Goal: Contribute content

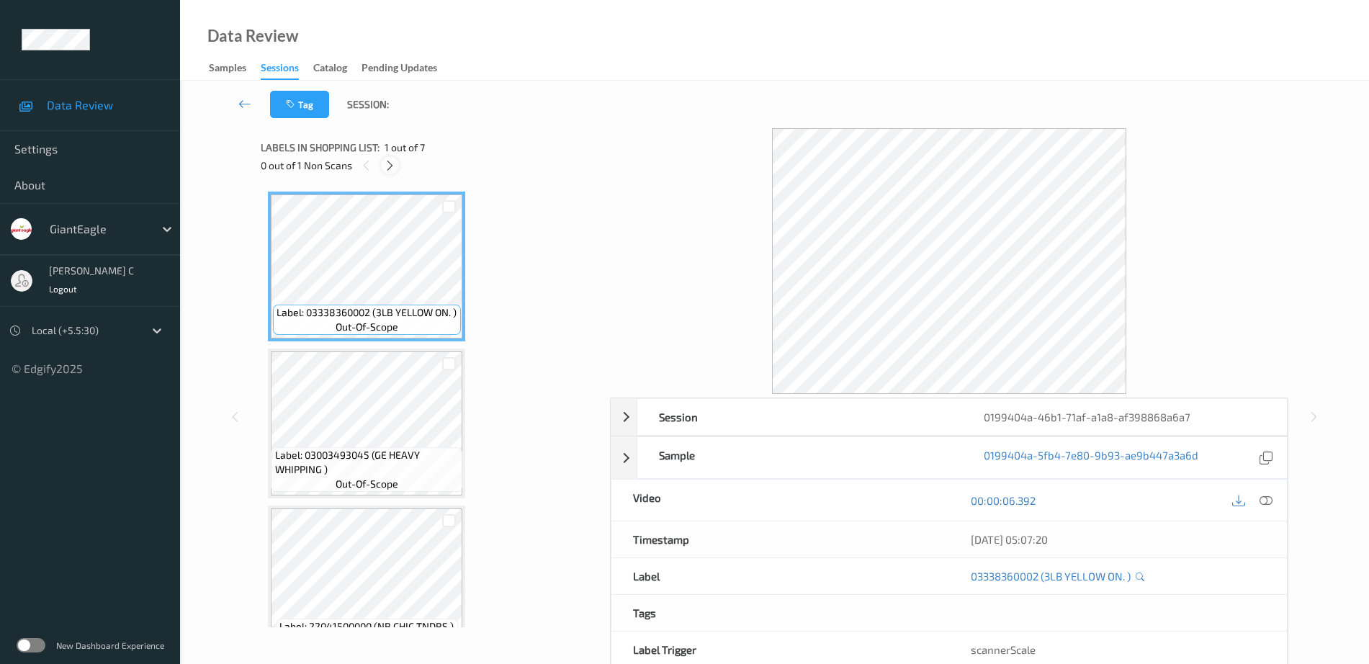
click at [389, 171] on icon at bounding box center [390, 165] width 12 height 13
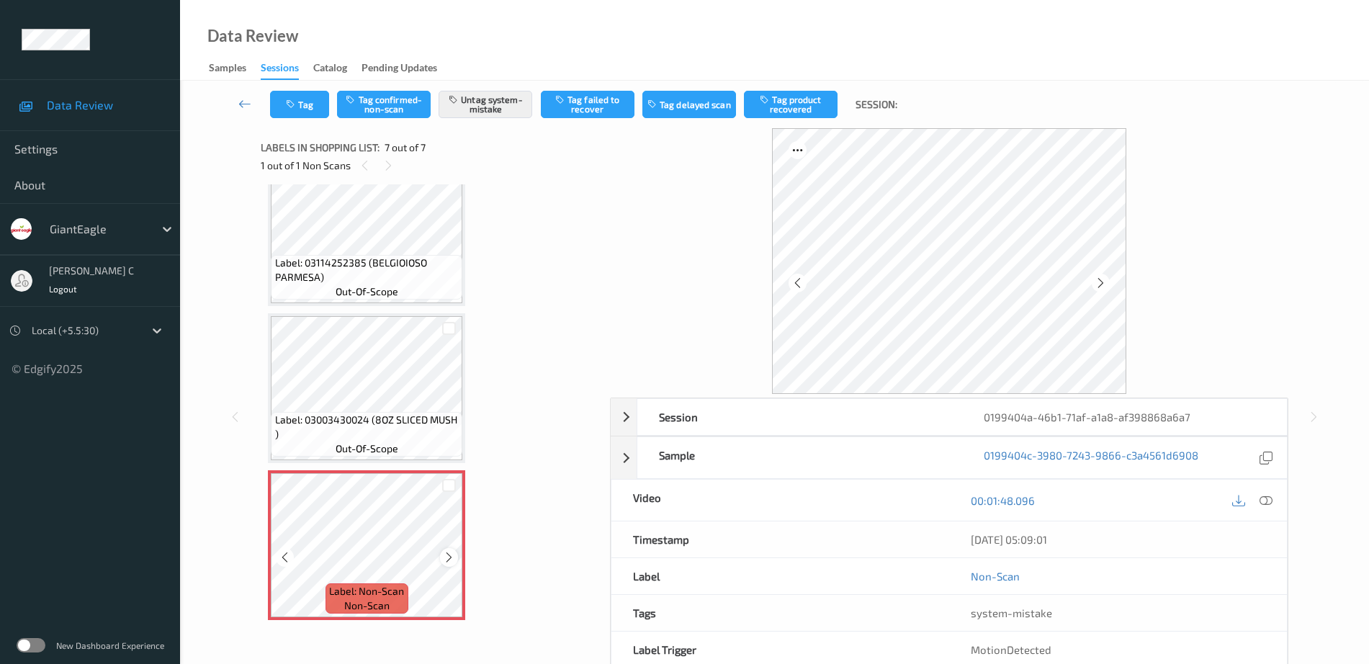
click at [450, 563] on icon at bounding box center [449, 557] width 12 height 13
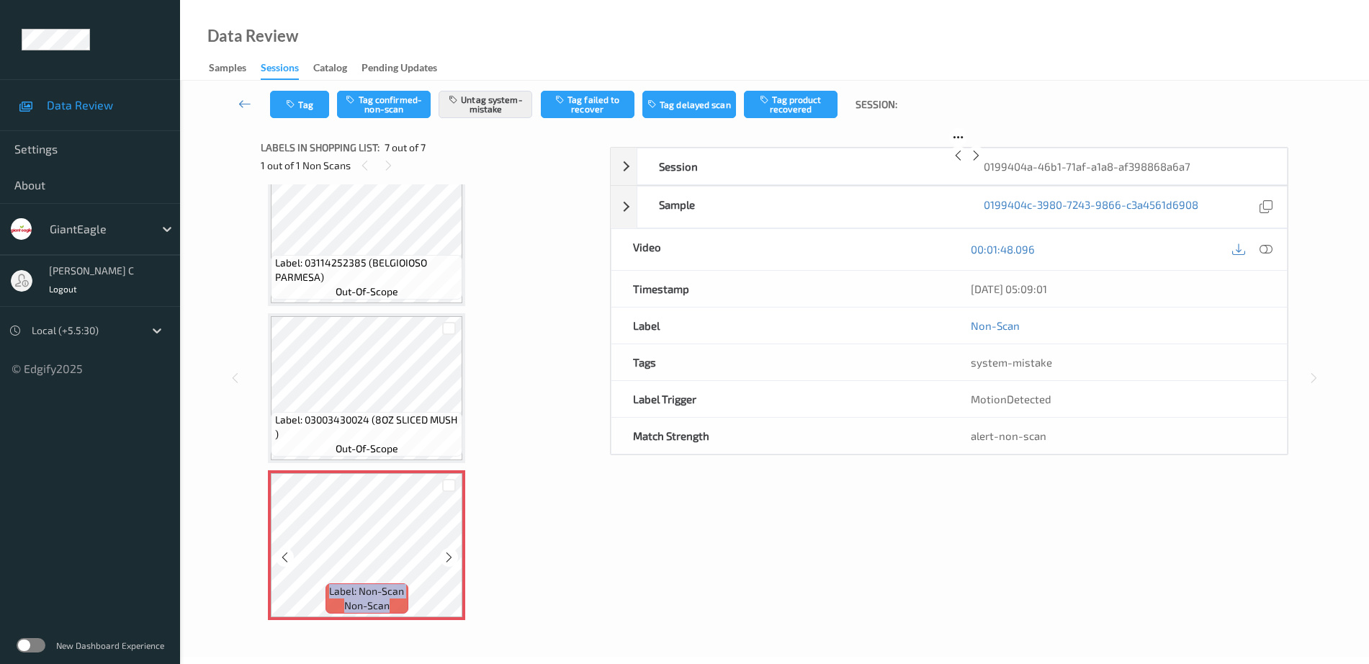
click at [450, 563] on icon at bounding box center [449, 557] width 12 height 13
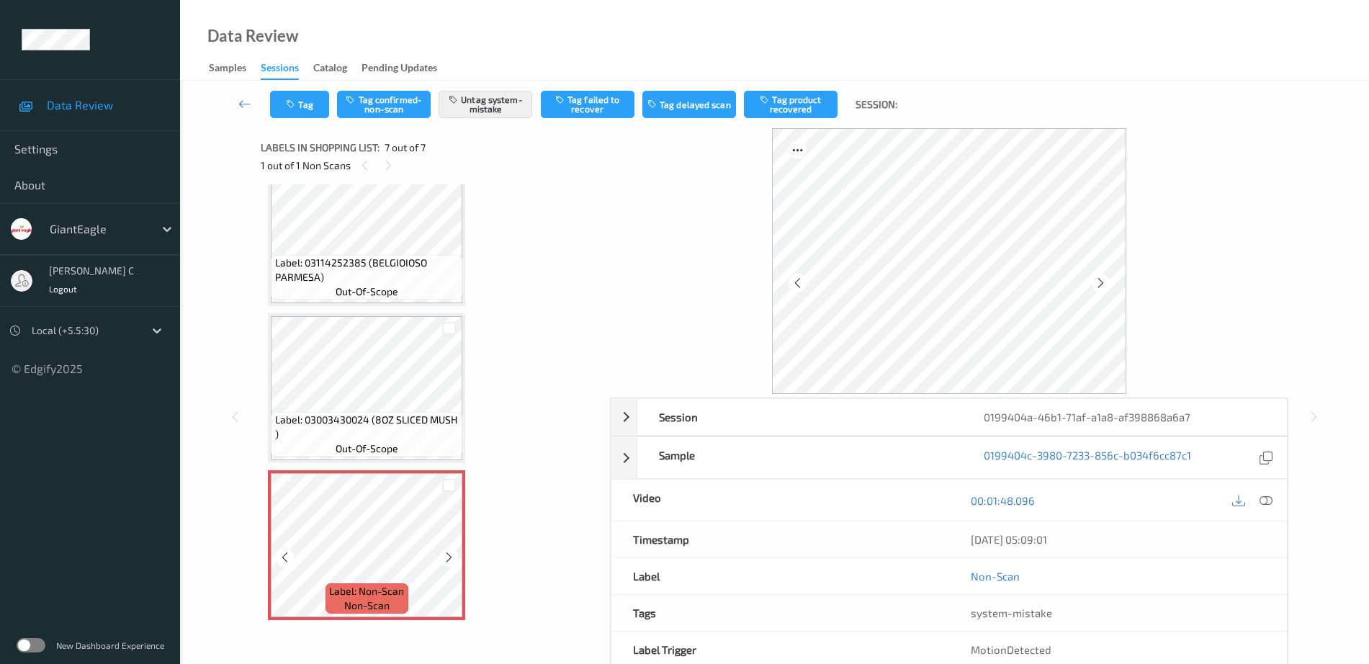
click at [349, 422] on span "Label: 03003430024 (8OZ SLICED MUSH )" at bounding box center [367, 427] width 184 height 29
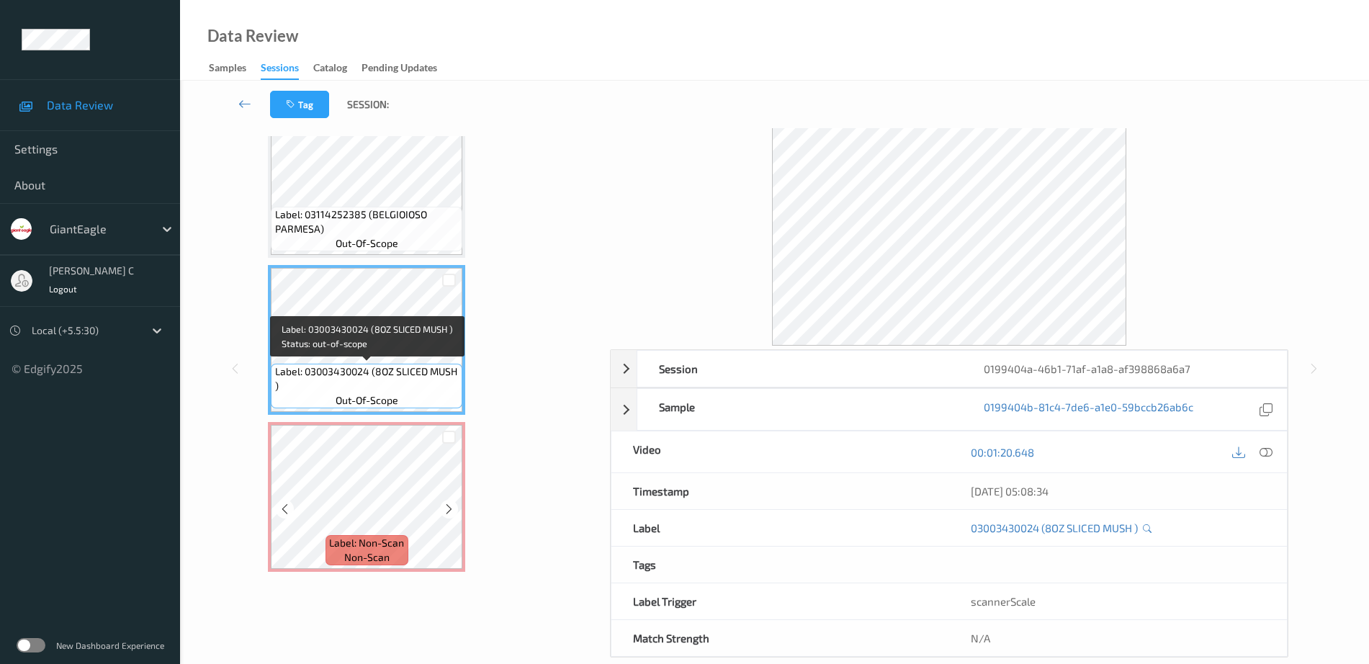
scroll to position [71, 0]
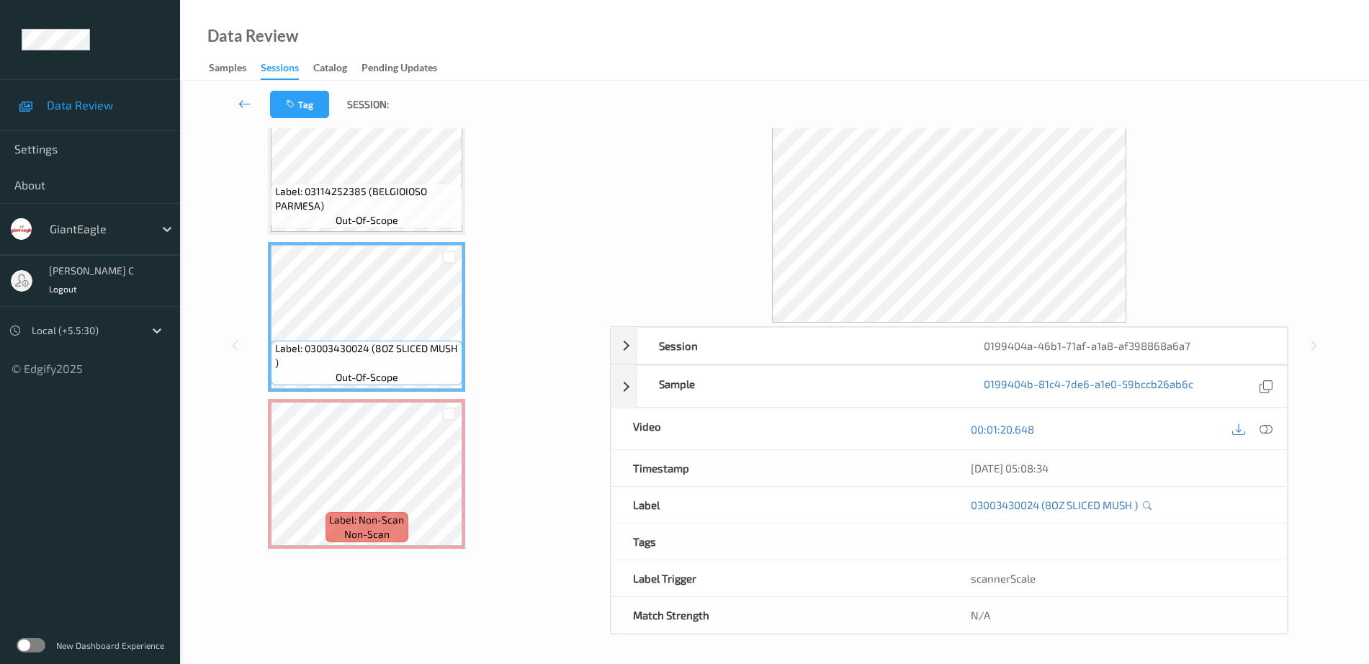
drag, startPoint x: 1262, startPoint y: 431, endPoint x: 1238, endPoint y: 447, distance: 28.6
click at [1262, 432] on icon at bounding box center [1266, 429] width 13 height 13
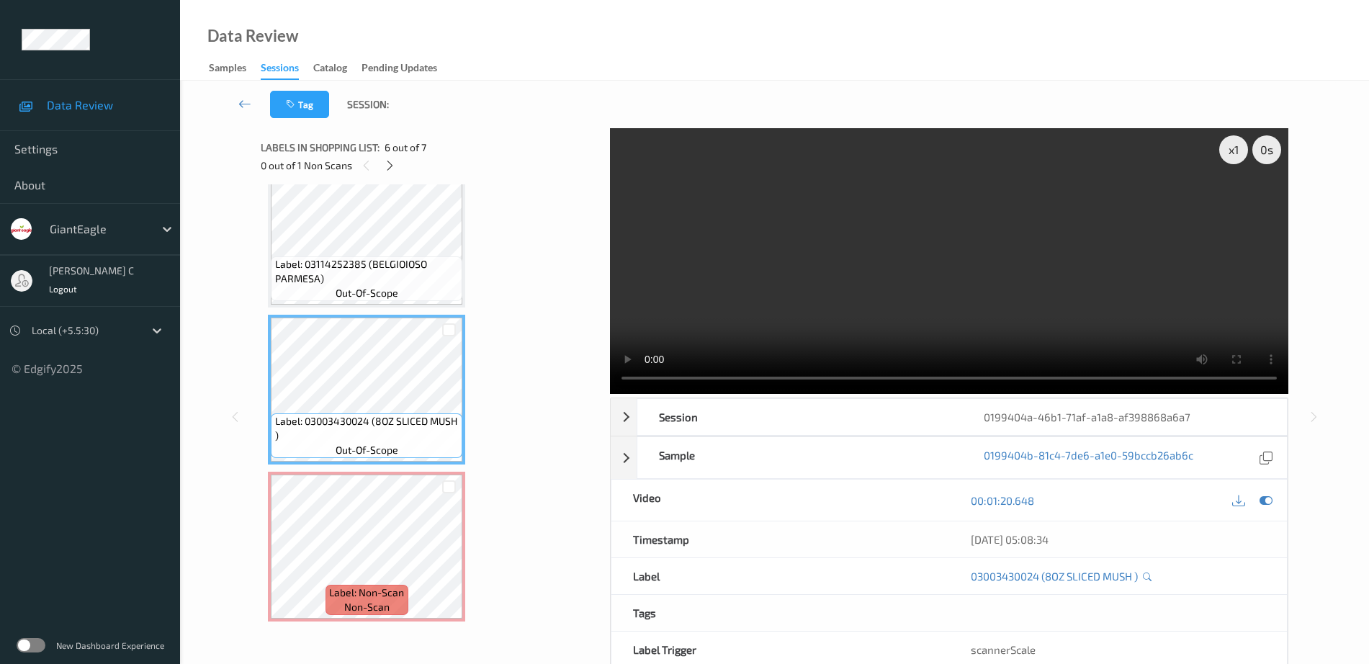
scroll to position [663, 0]
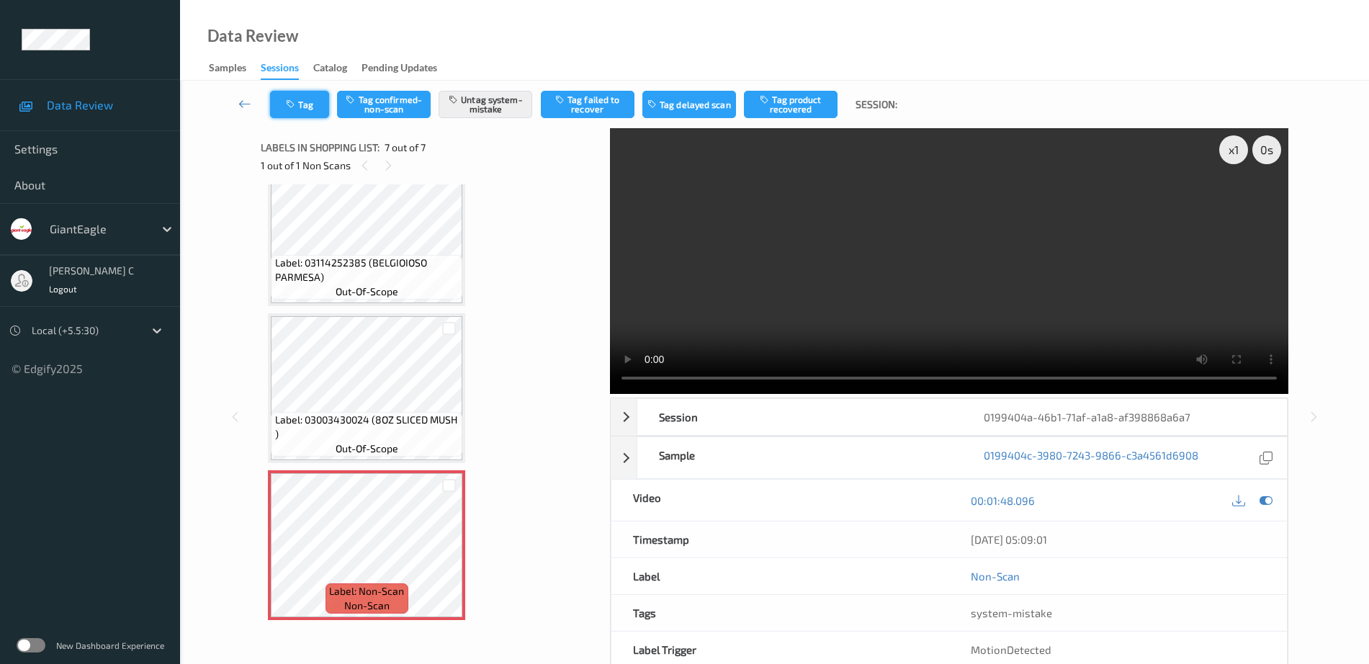
click at [304, 106] on button "Tag" at bounding box center [299, 104] width 59 height 27
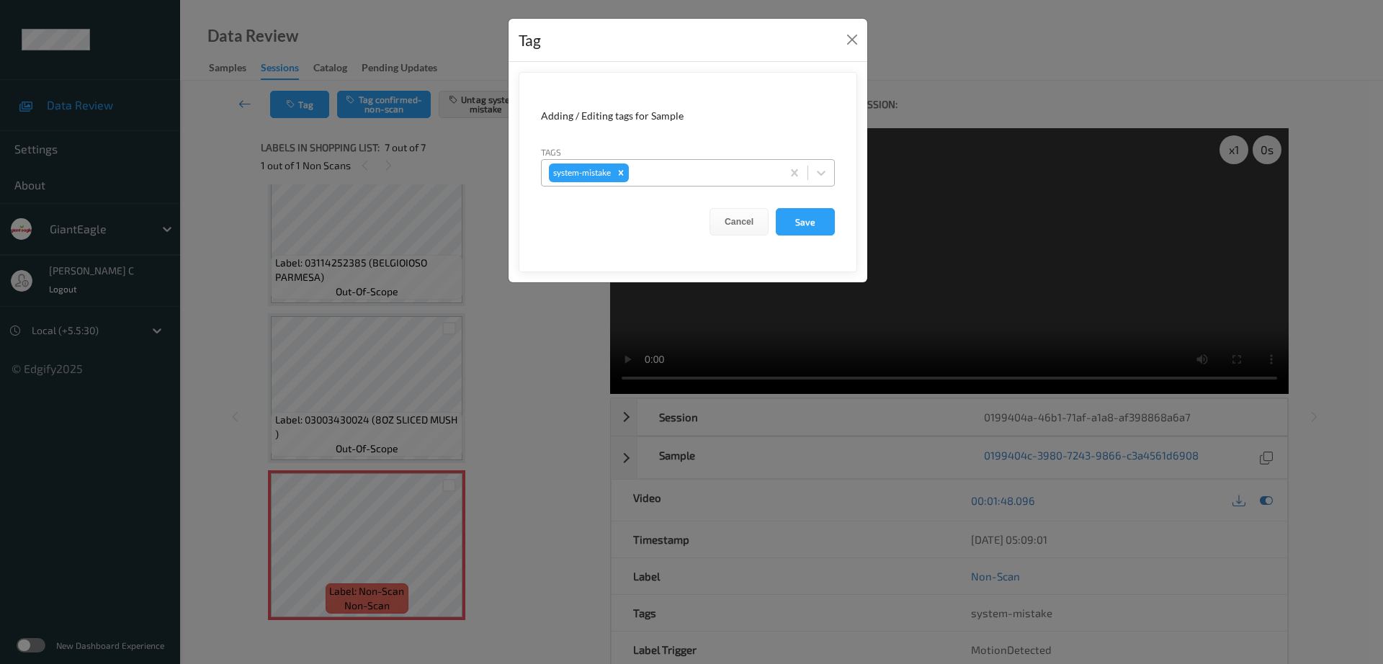
click at [662, 168] on div at bounding box center [703, 172] width 143 height 17
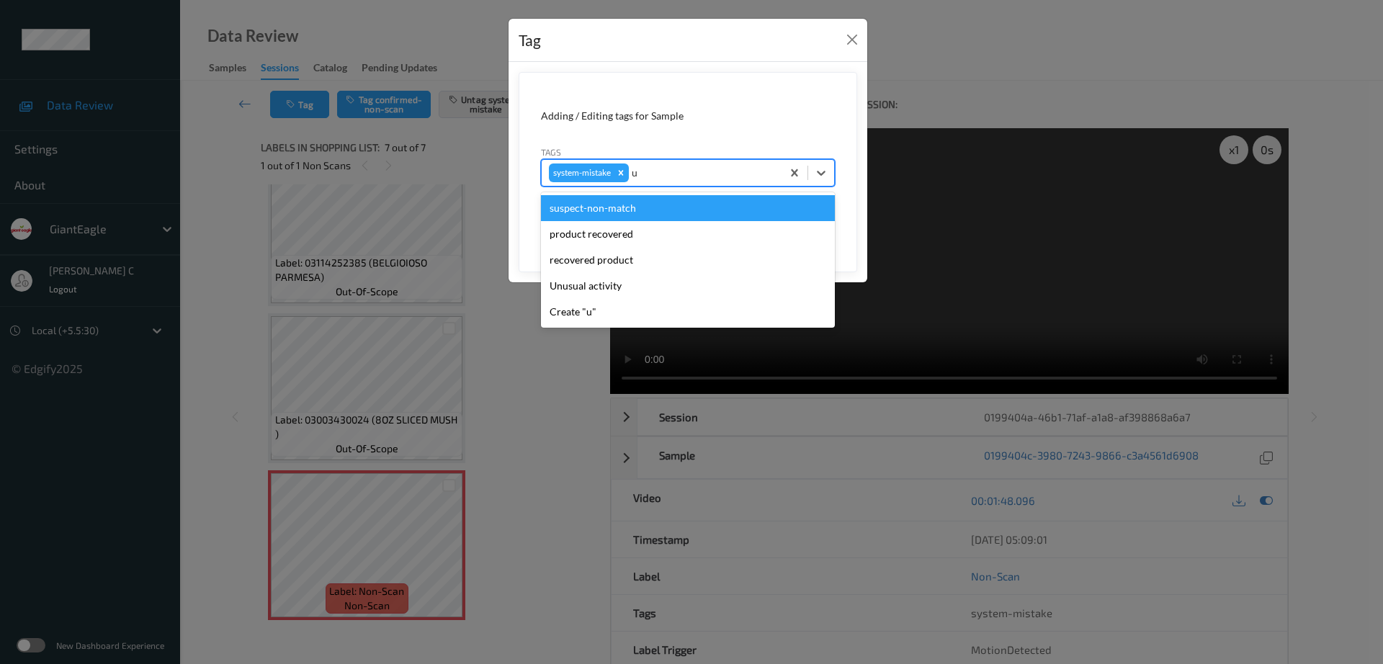
type input "un"
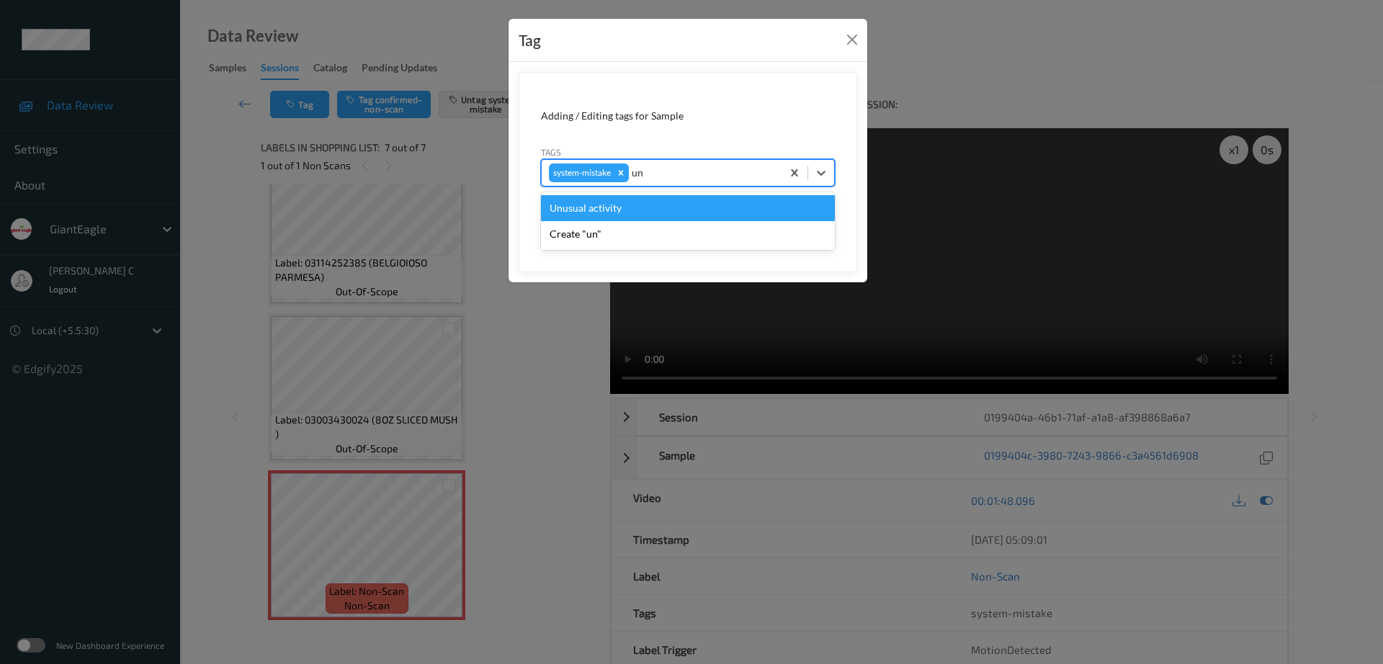
click at [598, 206] on div "Unusual activity" at bounding box center [688, 208] width 294 height 26
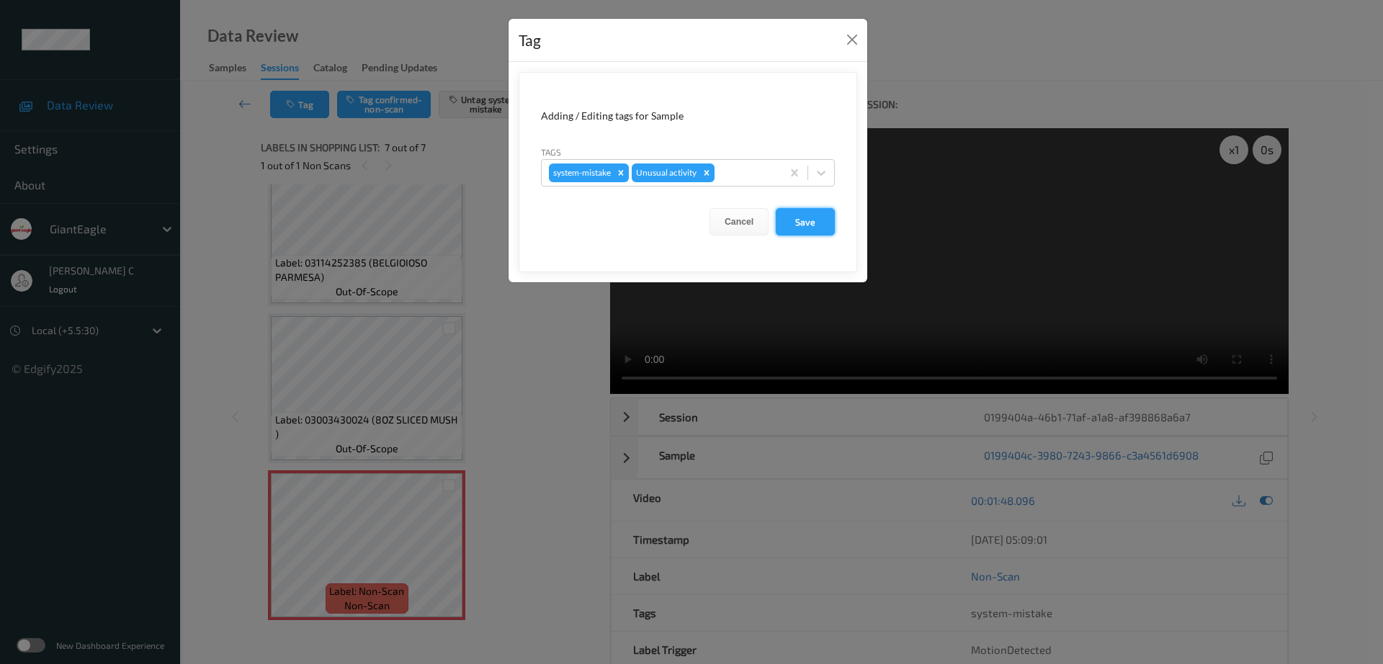
click at [796, 228] on button "Save" at bounding box center [805, 221] width 59 height 27
